Goal: Information Seeking & Learning: Learn about a topic

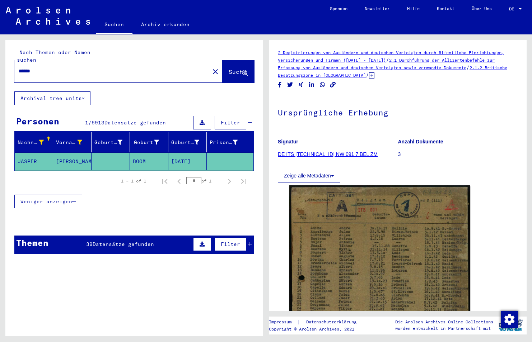
drag, startPoint x: 72, startPoint y: 63, endPoint x: -1, endPoint y: 80, distance: 75.2
click at [0, 80] on html "Suchen Archiv erkunden Spenden Newsletter Hilfe Kontakt Über Uns Suchen Archiv …" at bounding box center [266, 171] width 532 height 342
type input "**********"
click at [229, 68] on span "Suche" at bounding box center [238, 71] width 18 height 7
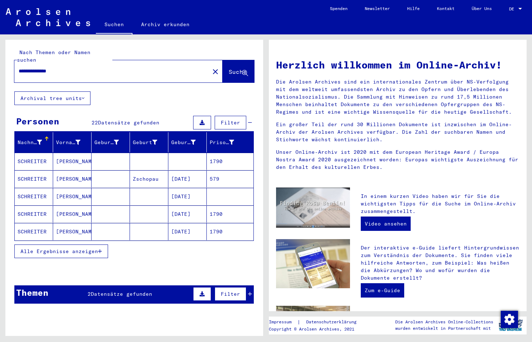
click at [79, 248] on span "Alle Ergebnisse anzeigen" at bounding box center [59, 251] width 78 height 6
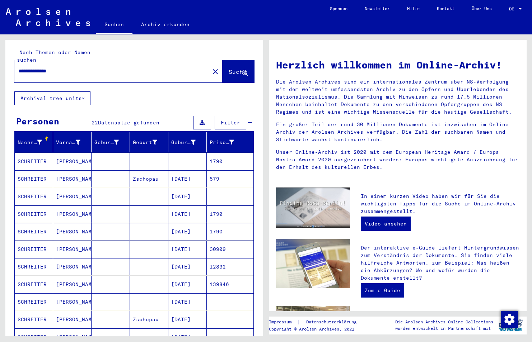
click at [34, 153] on mat-cell "SCHREITER" at bounding box center [34, 161] width 38 height 17
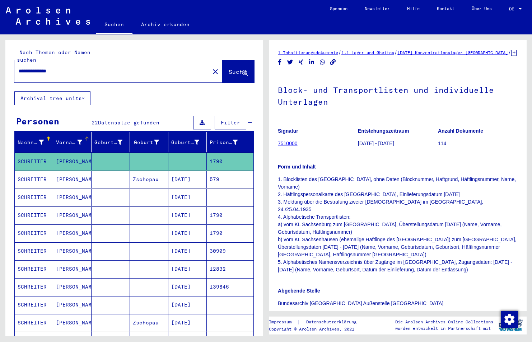
click at [78, 140] on icon at bounding box center [79, 142] width 5 height 5
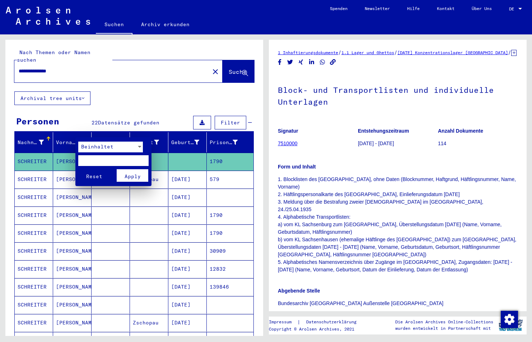
click at [103, 163] on input "text" at bounding box center [113, 160] width 70 height 11
type input "*****"
click at [130, 176] on span "Apply" at bounding box center [133, 176] width 16 height 6
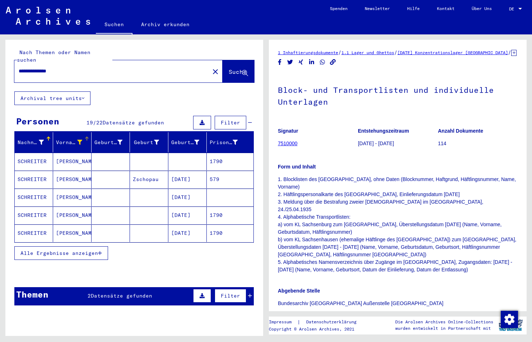
click at [99, 251] on icon "button" at bounding box center [100, 253] width 4 height 5
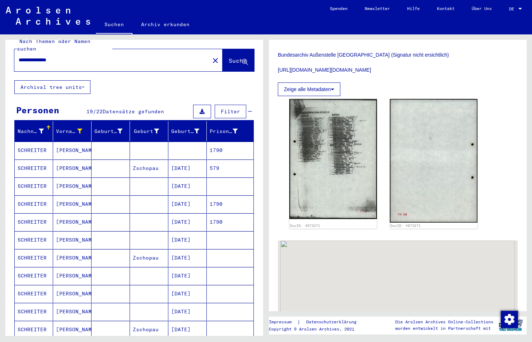
scroll to position [297, 0]
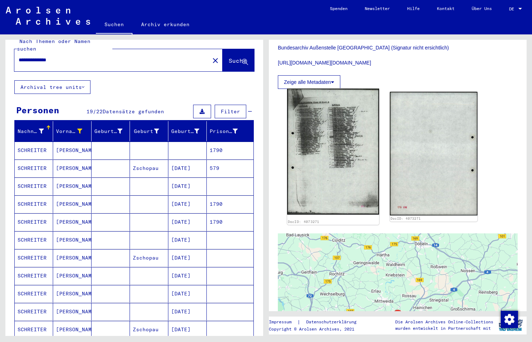
click at [337, 129] on img at bounding box center [333, 152] width 92 height 126
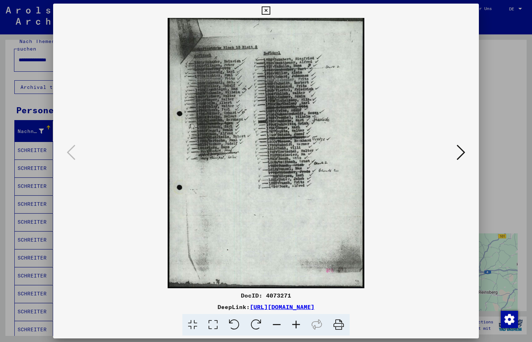
click at [295, 324] on icon at bounding box center [295, 325] width 19 height 22
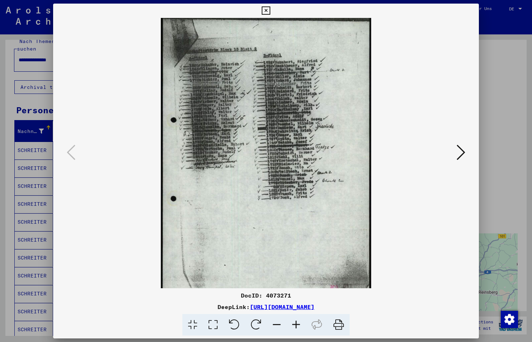
click at [295, 324] on icon at bounding box center [295, 325] width 19 height 22
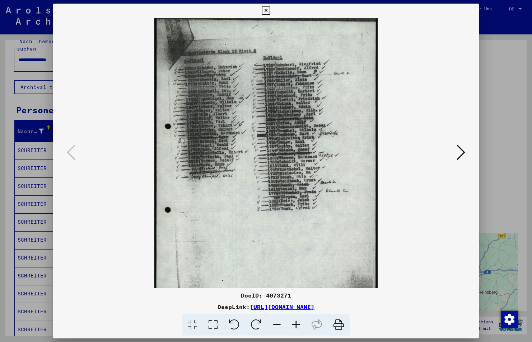
click at [295, 324] on icon at bounding box center [295, 325] width 19 height 22
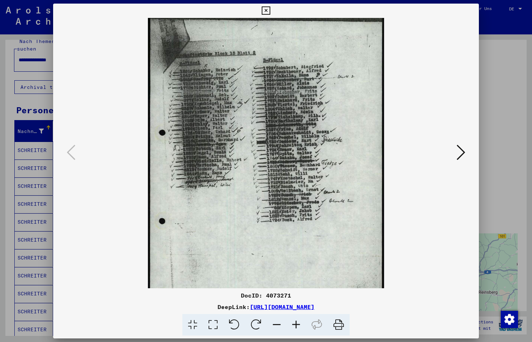
click at [295, 324] on icon at bounding box center [295, 325] width 19 height 22
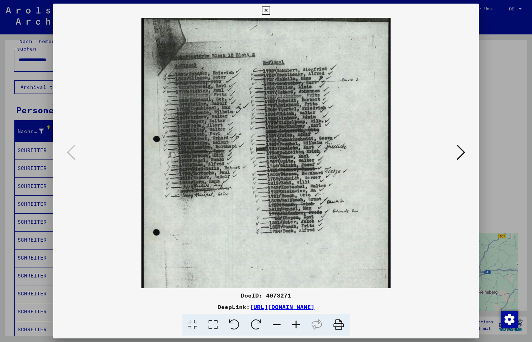
click at [295, 324] on icon at bounding box center [295, 325] width 19 height 22
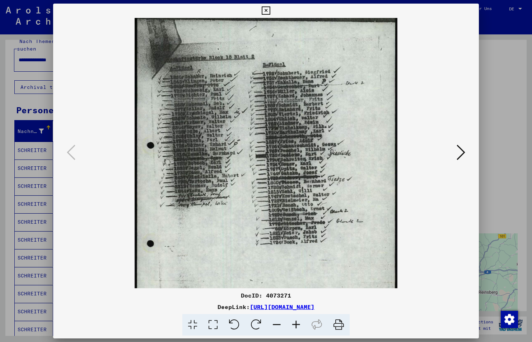
click at [295, 324] on icon at bounding box center [295, 325] width 19 height 22
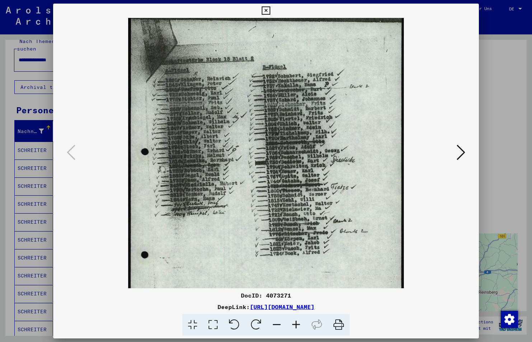
click at [295, 324] on icon at bounding box center [295, 325] width 19 height 22
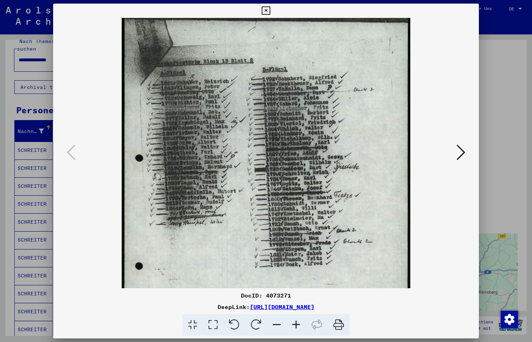
click at [295, 324] on icon at bounding box center [295, 325] width 19 height 22
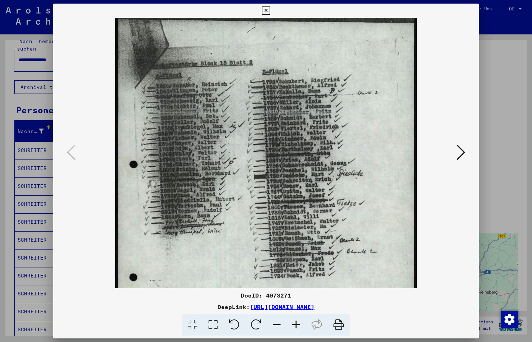
click at [295, 324] on icon at bounding box center [295, 325] width 19 height 22
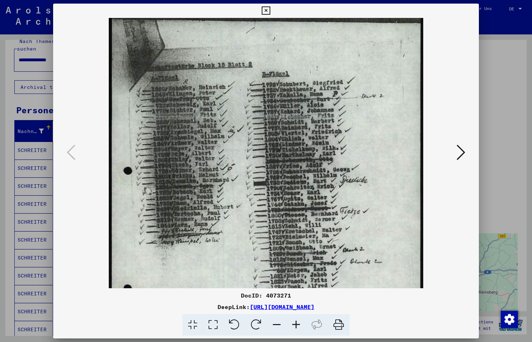
click at [295, 324] on icon at bounding box center [295, 325] width 19 height 22
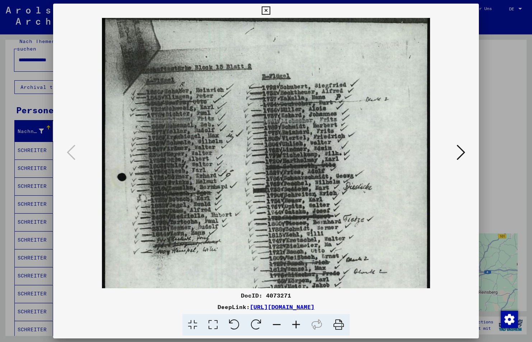
click at [295, 324] on icon at bounding box center [295, 325] width 19 height 22
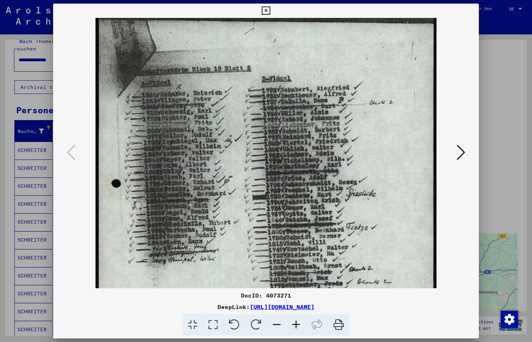
click at [295, 324] on icon at bounding box center [295, 325] width 19 height 22
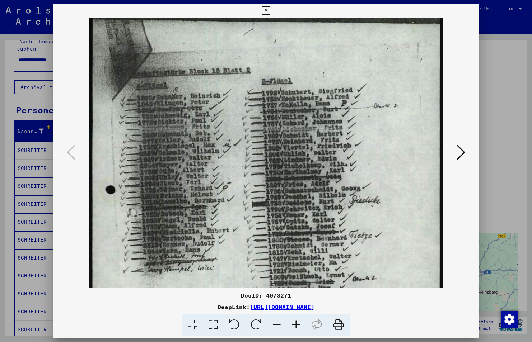
click at [295, 324] on icon at bounding box center [295, 325] width 19 height 22
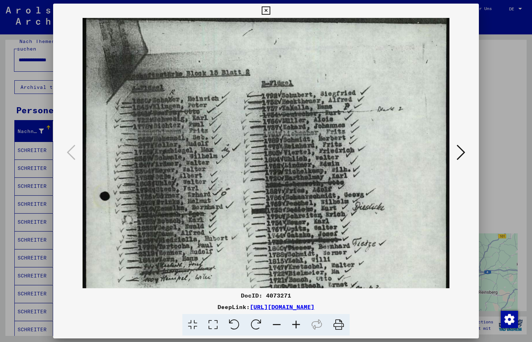
click at [295, 324] on icon at bounding box center [295, 325] width 19 height 22
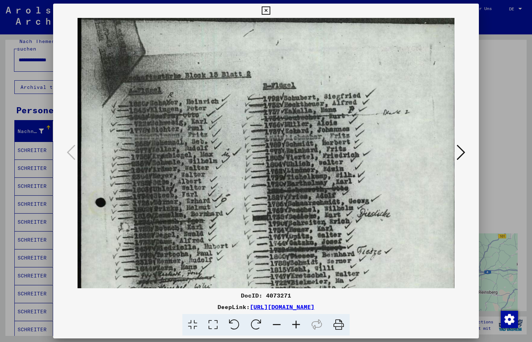
click at [295, 324] on icon at bounding box center [295, 325] width 19 height 22
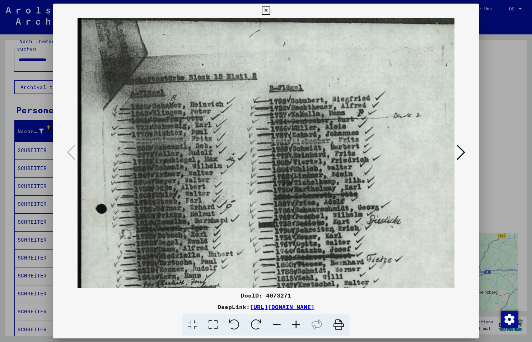
click at [295, 324] on icon at bounding box center [295, 325] width 19 height 22
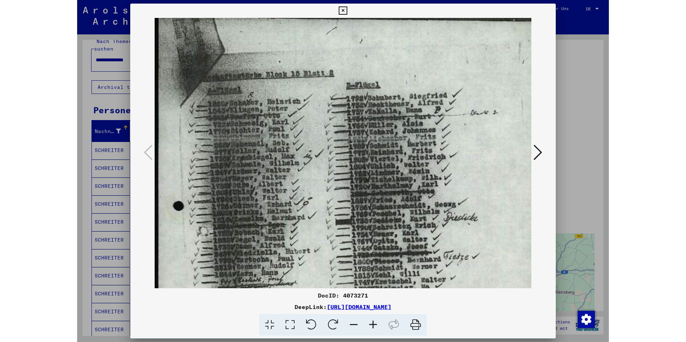
scroll to position [0, 0]
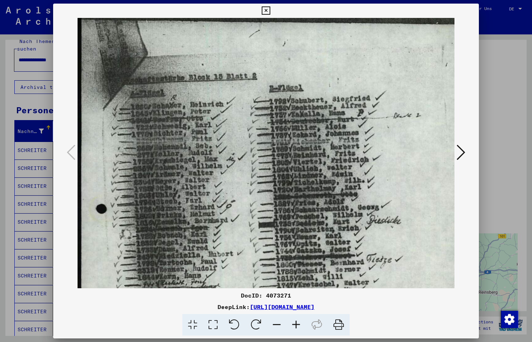
drag, startPoint x: 274, startPoint y: 207, endPoint x: 289, endPoint y: 244, distance: 39.4
click at [289, 244] on img at bounding box center [274, 288] width 393 height 540
click at [268, 9] on icon at bounding box center [266, 10] width 8 height 9
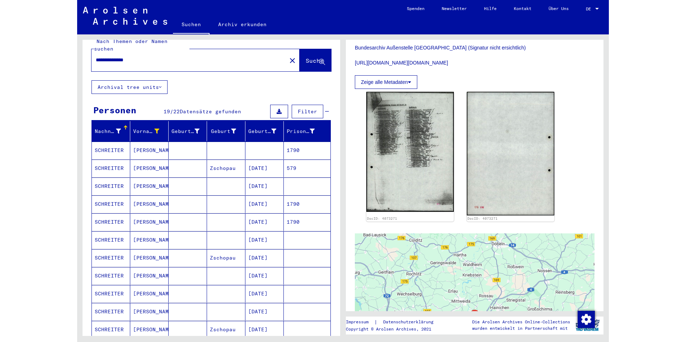
scroll to position [255, 0]
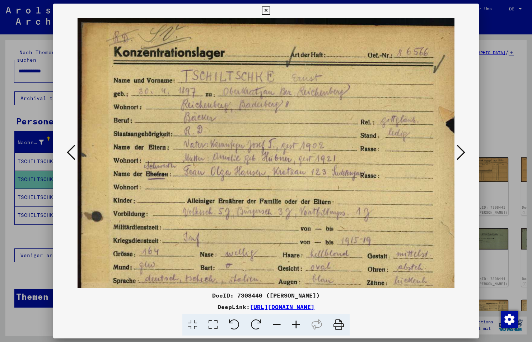
scroll to position [205, 0]
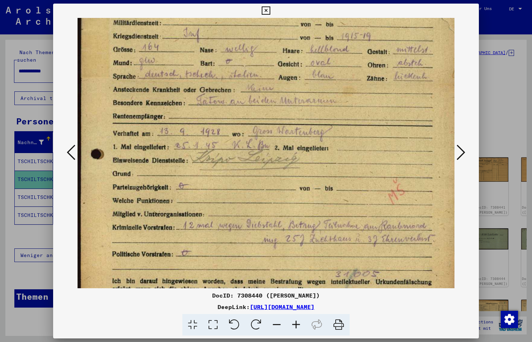
click at [268, 5] on button at bounding box center [265, 11] width 13 height 14
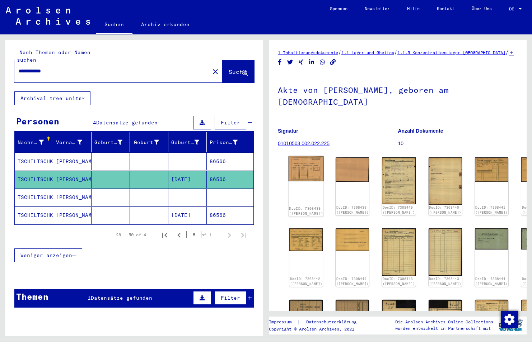
click at [303, 175] on img at bounding box center [306, 168] width 35 height 25
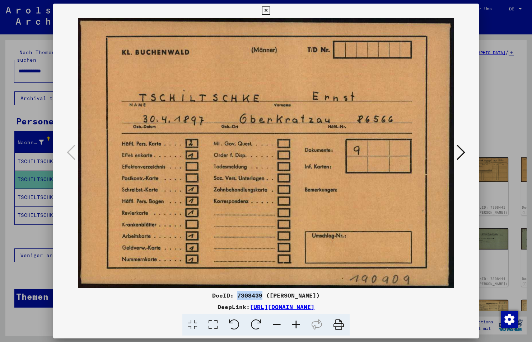
drag, startPoint x: 253, startPoint y: 297, endPoint x: 229, endPoint y: 299, distance: 23.7
click at [229, 299] on div "DocID: 7308439 (ERNST TSCHILTSCHKE)" at bounding box center [266, 295] width 426 height 9
copy div "7308439"
click at [460, 154] on icon at bounding box center [460, 152] width 9 height 17
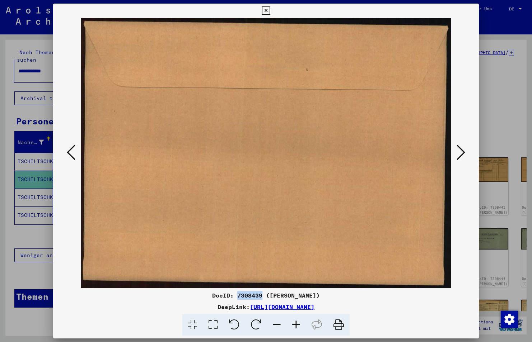
click at [460, 154] on icon at bounding box center [460, 152] width 9 height 17
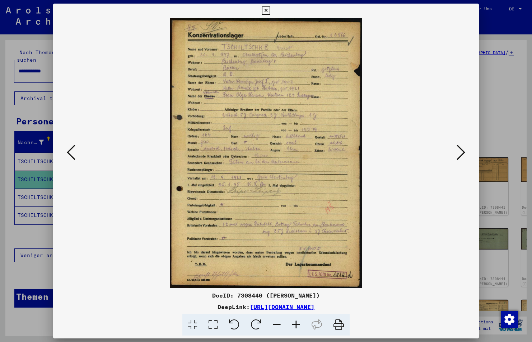
click at [458, 156] on icon at bounding box center [460, 152] width 9 height 17
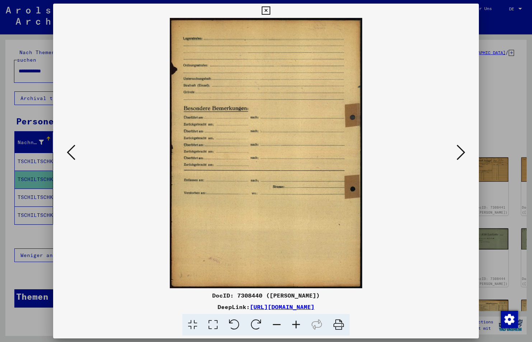
click at [458, 154] on icon at bounding box center [460, 152] width 9 height 17
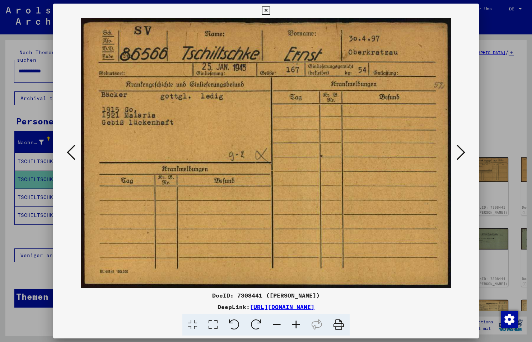
click at [460, 152] on icon at bounding box center [460, 152] width 9 height 17
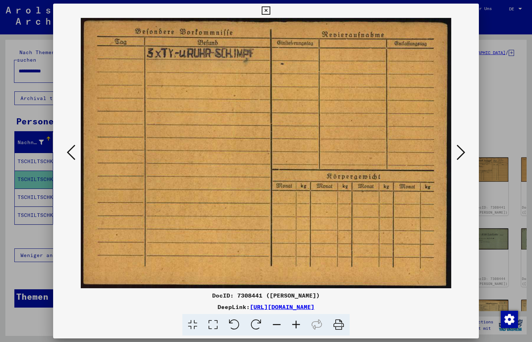
click at [461, 152] on icon at bounding box center [460, 152] width 9 height 17
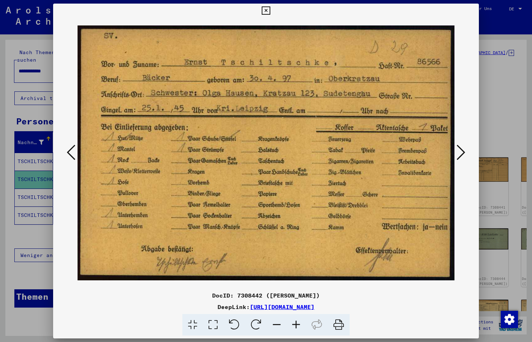
click at [461, 152] on icon at bounding box center [460, 152] width 9 height 17
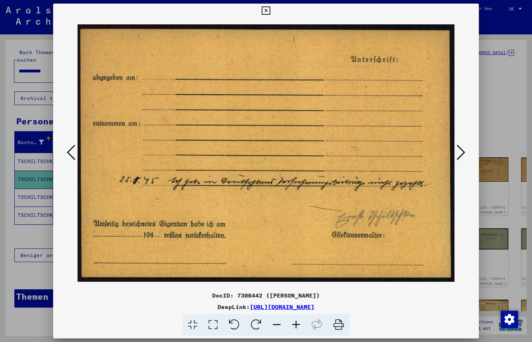
click at [78, 153] on img at bounding box center [266, 153] width 377 height 271
click at [75, 153] on icon at bounding box center [71, 152] width 9 height 17
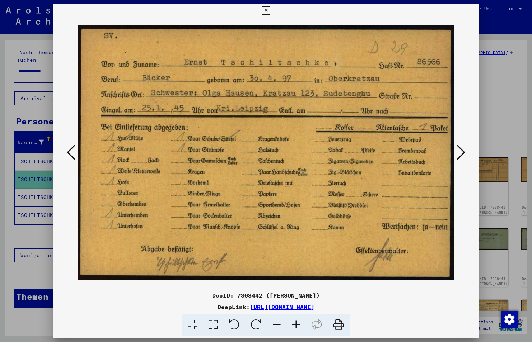
click at [455, 151] on button at bounding box center [460, 153] width 13 height 20
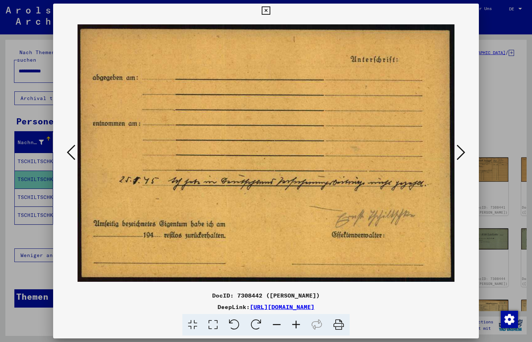
click at [461, 151] on icon at bounding box center [460, 152] width 9 height 17
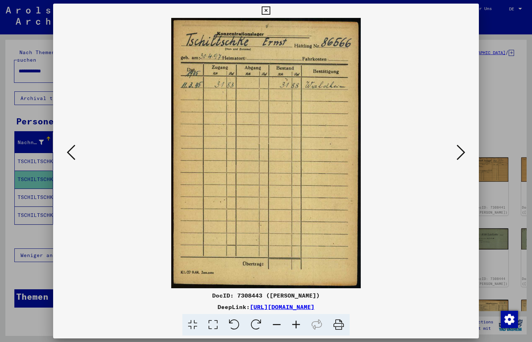
click at [464, 151] on icon at bounding box center [460, 152] width 9 height 17
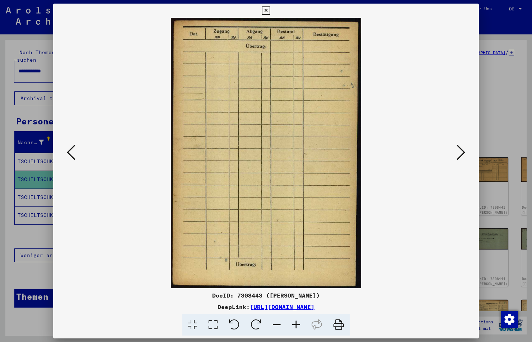
click at [78, 152] on img at bounding box center [266, 153] width 377 height 271
click at [71, 151] on icon at bounding box center [71, 152] width 9 height 17
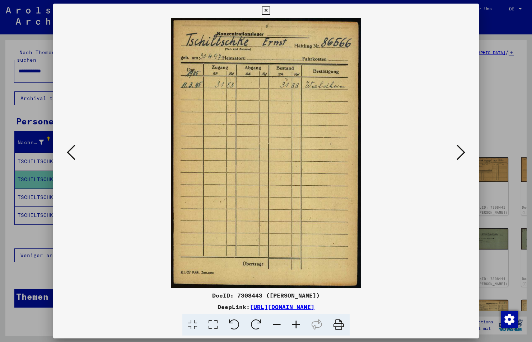
click at [462, 153] on icon at bounding box center [460, 152] width 9 height 17
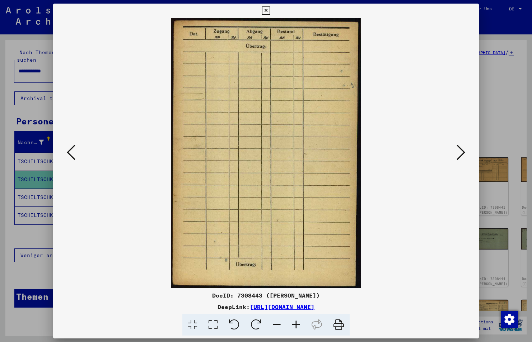
click at [462, 153] on icon at bounding box center [460, 152] width 9 height 17
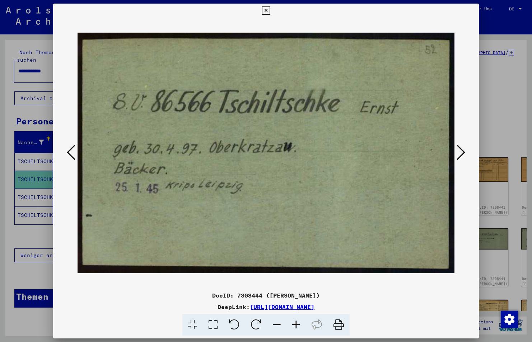
click at [462, 153] on icon at bounding box center [460, 152] width 9 height 17
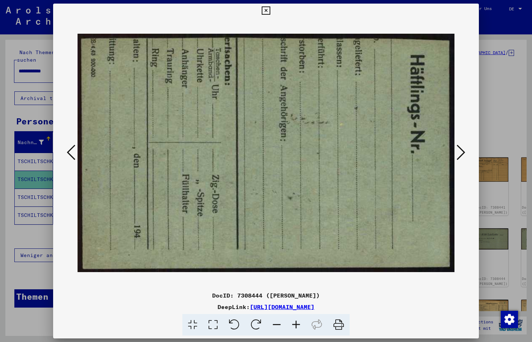
click at [70, 151] on icon at bounding box center [71, 152] width 9 height 17
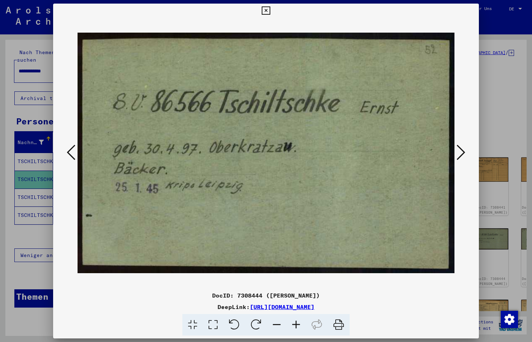
click at [266, 10] on icon at bounding box center [266, 10] width 8 height 9
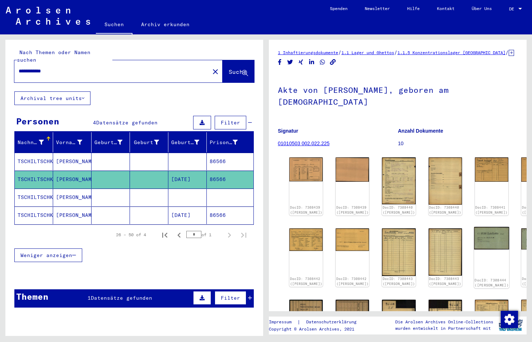
click at [474, 258] on div "DocID: 7308444 (ERNST TSCHILTSCHKE)" at bounding box center [491, 257] width 35 height 61
click at [474, 245] on img at bounding box center [491, 238] width 35 height 23
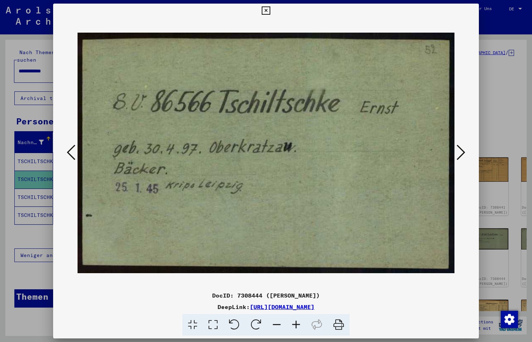
click at [462, 151] on icon at bounding box center [460, 152] width 9 height 17
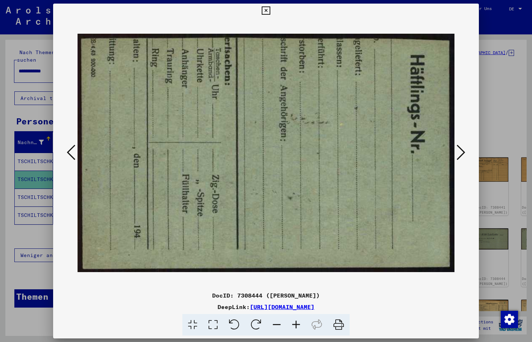
click at [462, 151] on icon at bounding box center [460, 152] width 9 height 17
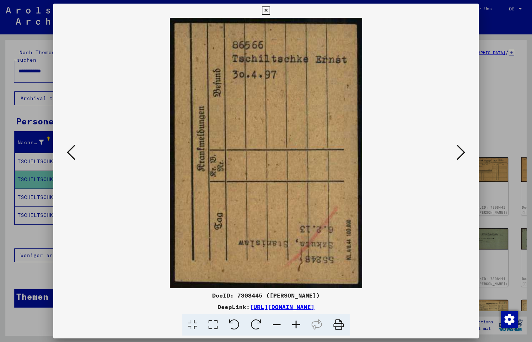
click at [462, 151] on icon at bounding box center [460, 152] width 9 height 17
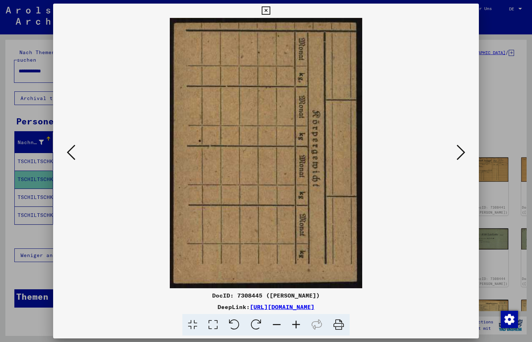
click at [71, 151] on icon at bounding box center [71, 152] width 9 height 17
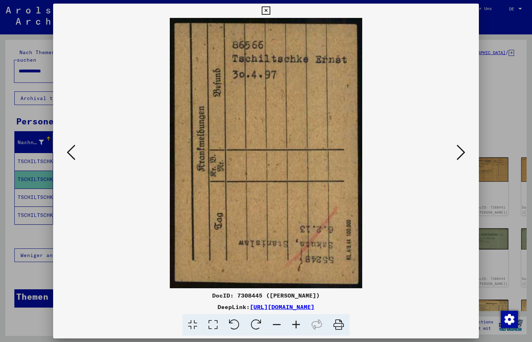
click at [457, 150] on icon at bounding box center [460, 152] width 9 height 17
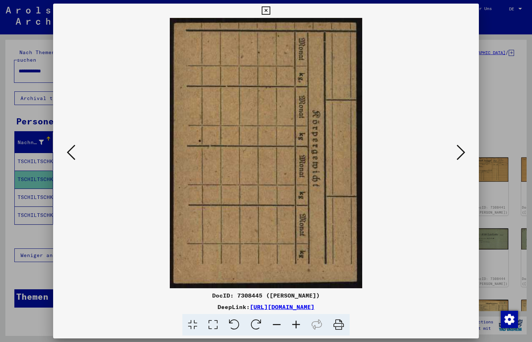
click at [457, 150] on icon at bounding box center [460, 152] width 9 height 17
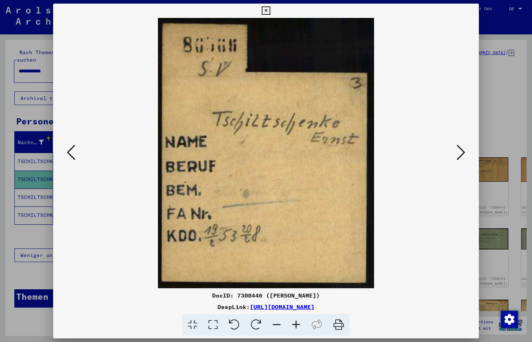
click at [459, 152] on icon at bounding box center [460, 152] width 9 height 17
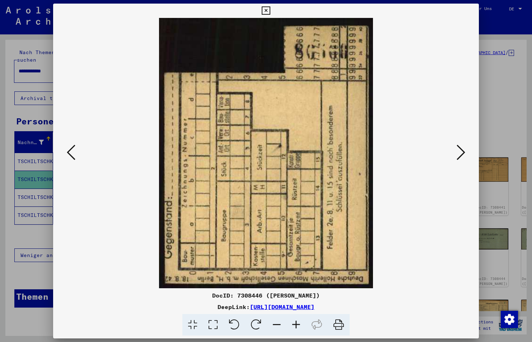
click at [459, 152] on icon at bounding box center [460, 152] width 9 height 17
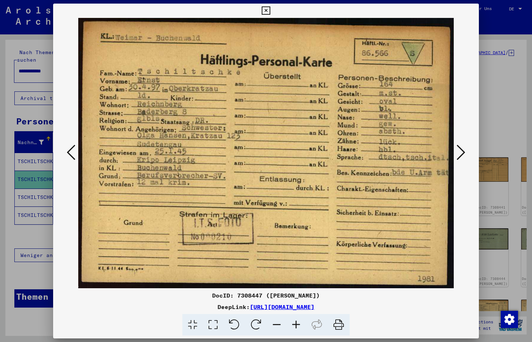
click at [464, 154] on icon at bounding box center [460, 152] width 9 height 17
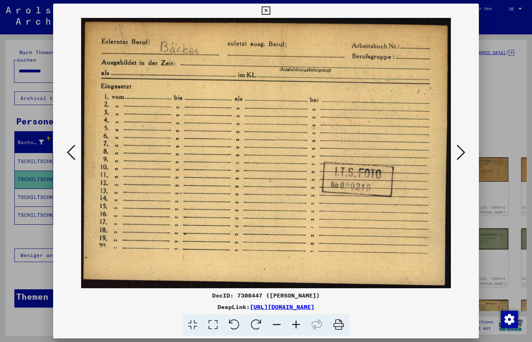
click at [464, 153] on icon at bounding box center [460, 152] width 9 height 17
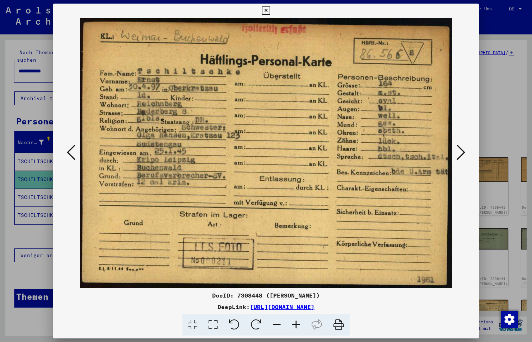
click at [464, 153] on icon at bounding box center [460, 152] width 9 height 17
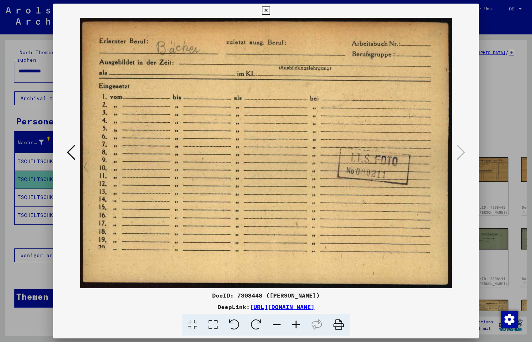
click at [70, 154] on icon at bounding box center [71, 152] width 9 height 17
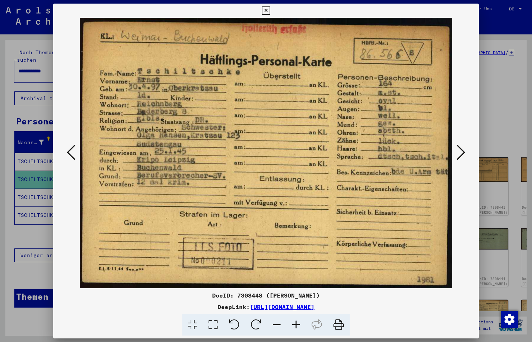
click at [70, 154] on icon at bounding box center [71, 152] width 9 height 17
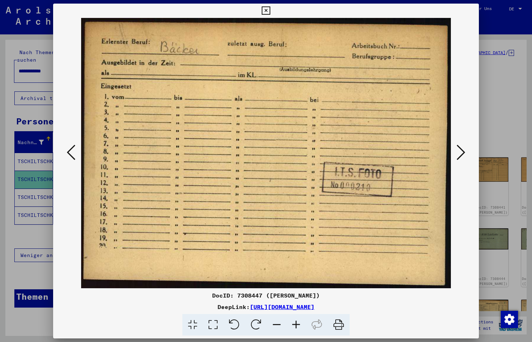
click at [455, 149] on button at bounding box center [460, 153] width 13 height 20
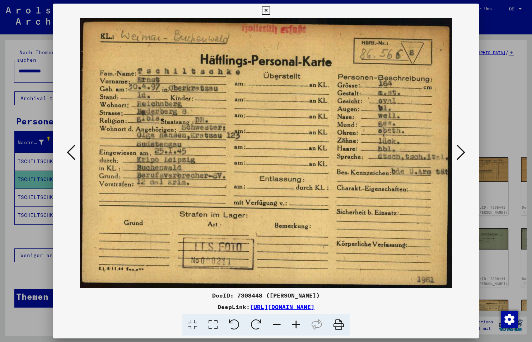
click at [455, 149] on button at bounding box center [460, 153] width 13 height 20
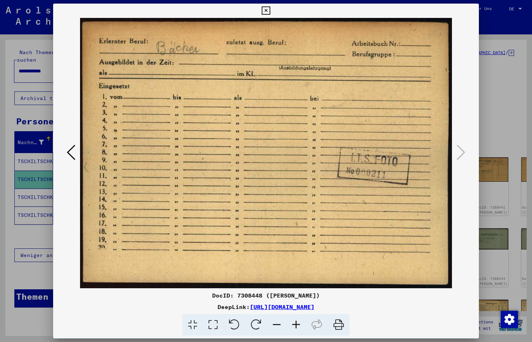
click at [74, 153] on icon at bounding box center [71, 152] width 9 height 17
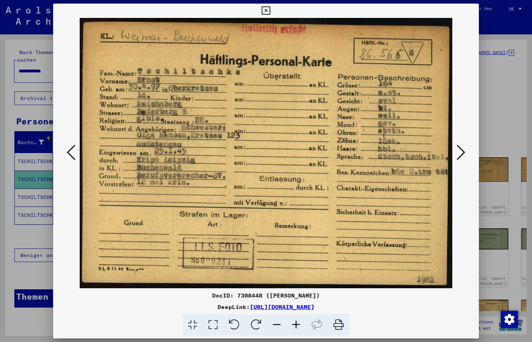
click at [74, 153] on icon at bounding box center [71, 152] width 9 height 17
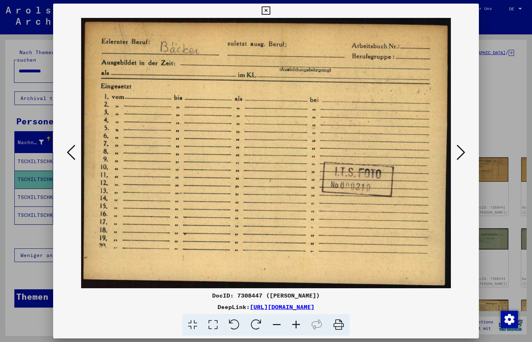
click at [461, 153] on icon at bounding box center [460, 152] width 9 height 17
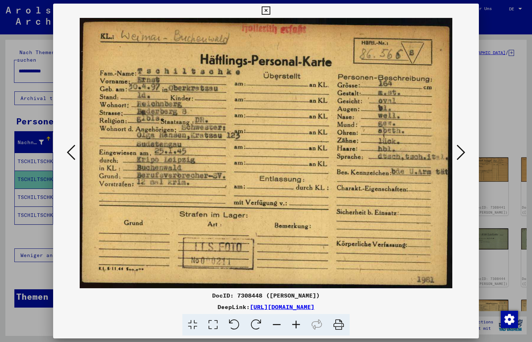
click at [464, 152] on icon at bounding box center [460, 152] width 9 height 17
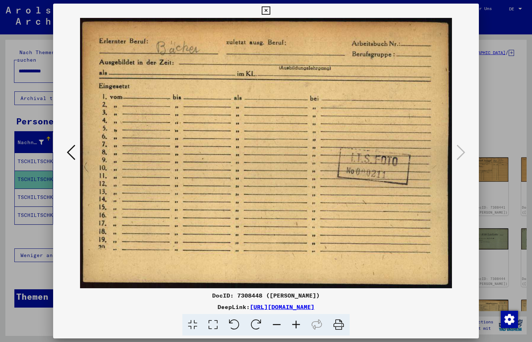
click at [269, 10] on icon at bounding box center [266, 10] width 8 height 9
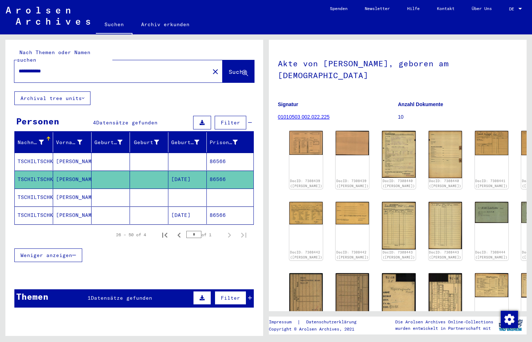
scroll to position [0, 0]
